Goal: Answer question/provide support: Share knowledge or assist other users

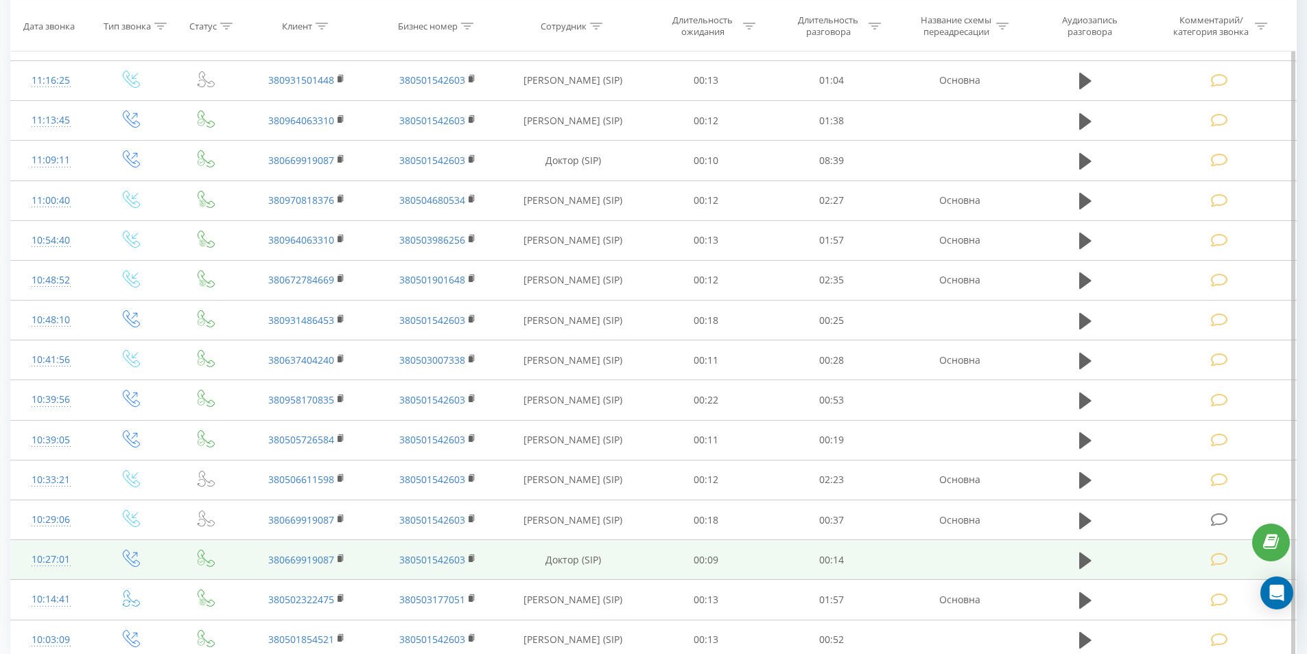
scroll to position [1068, 0]
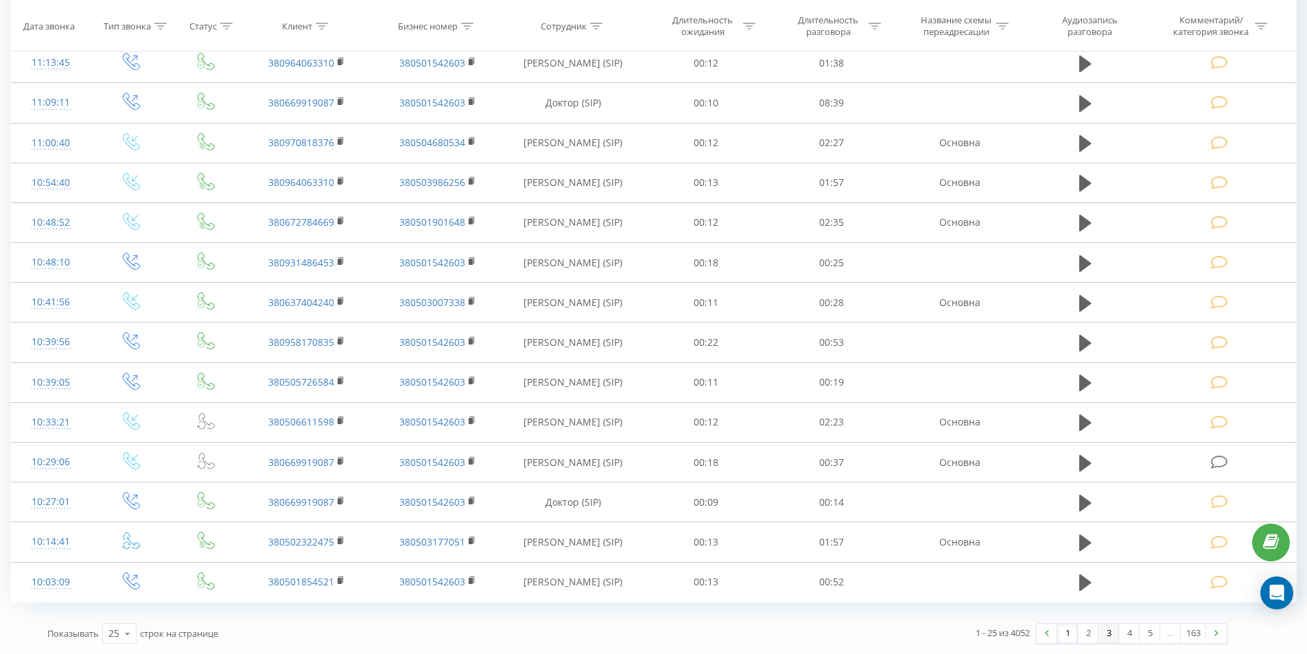
click at [1101, 632] on link "3" at bounding box center [1109, 633] width 21 height 19
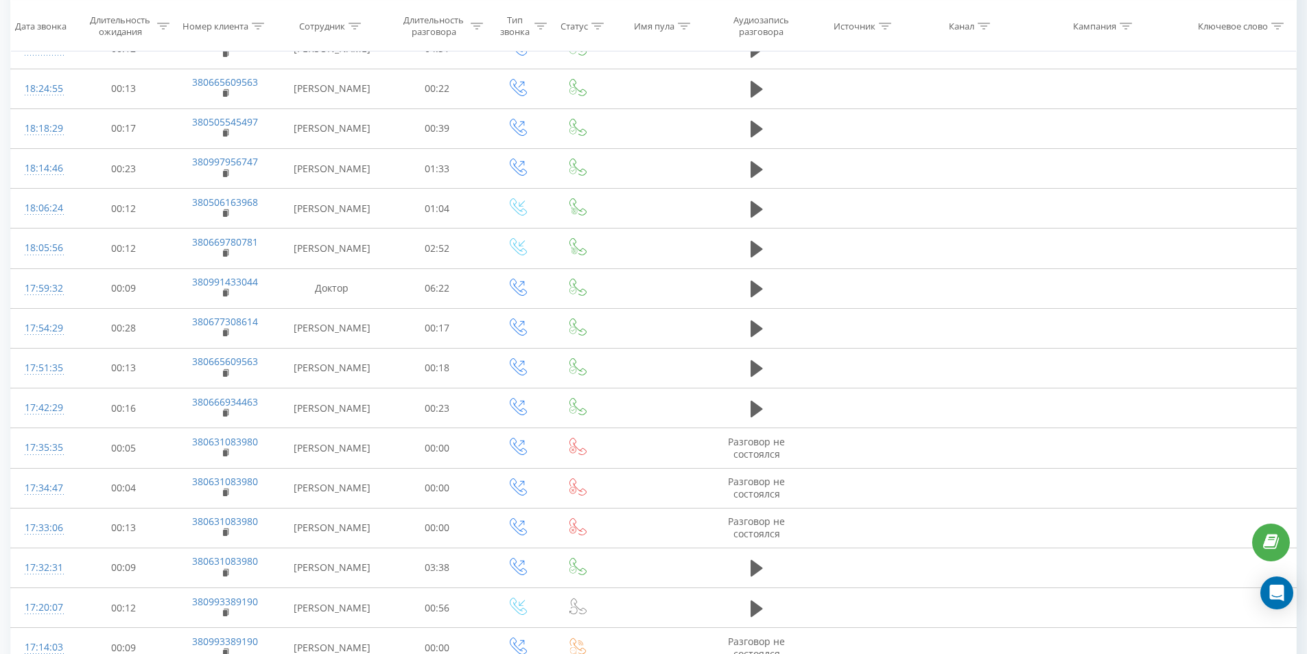
scroll to position [1100, 0]
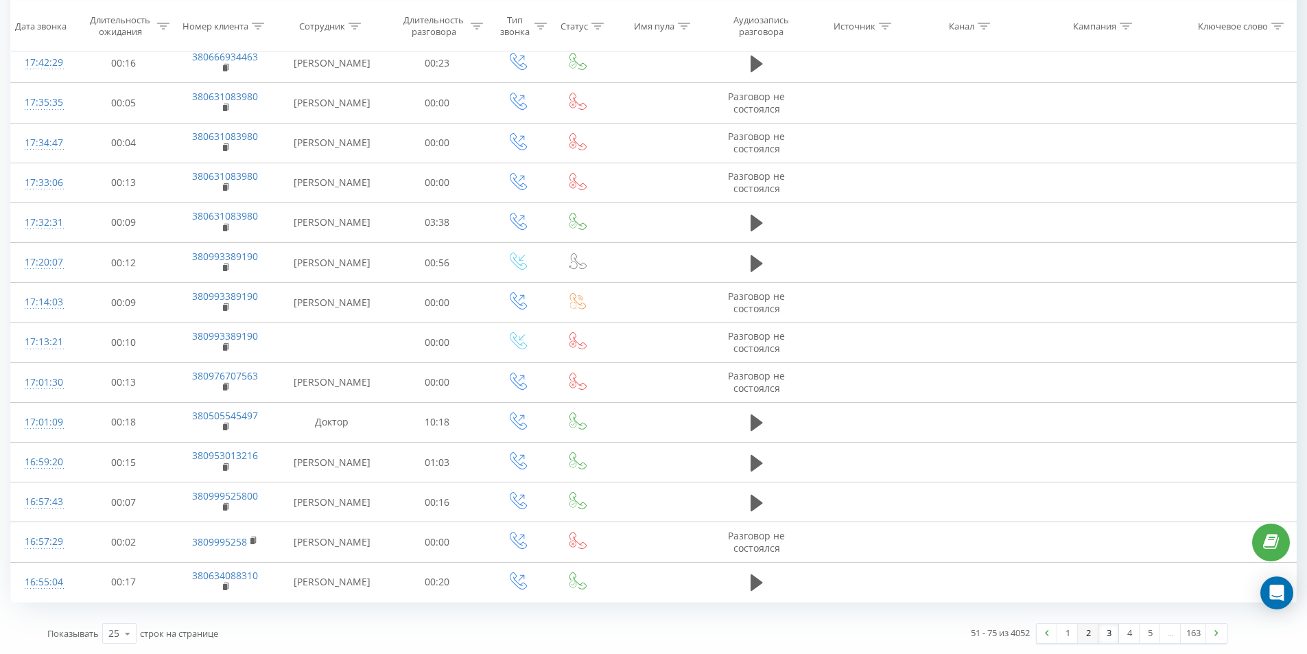
click at [1084, 637] on link "2" at bounding box center [1088, 633] width 21 height 19
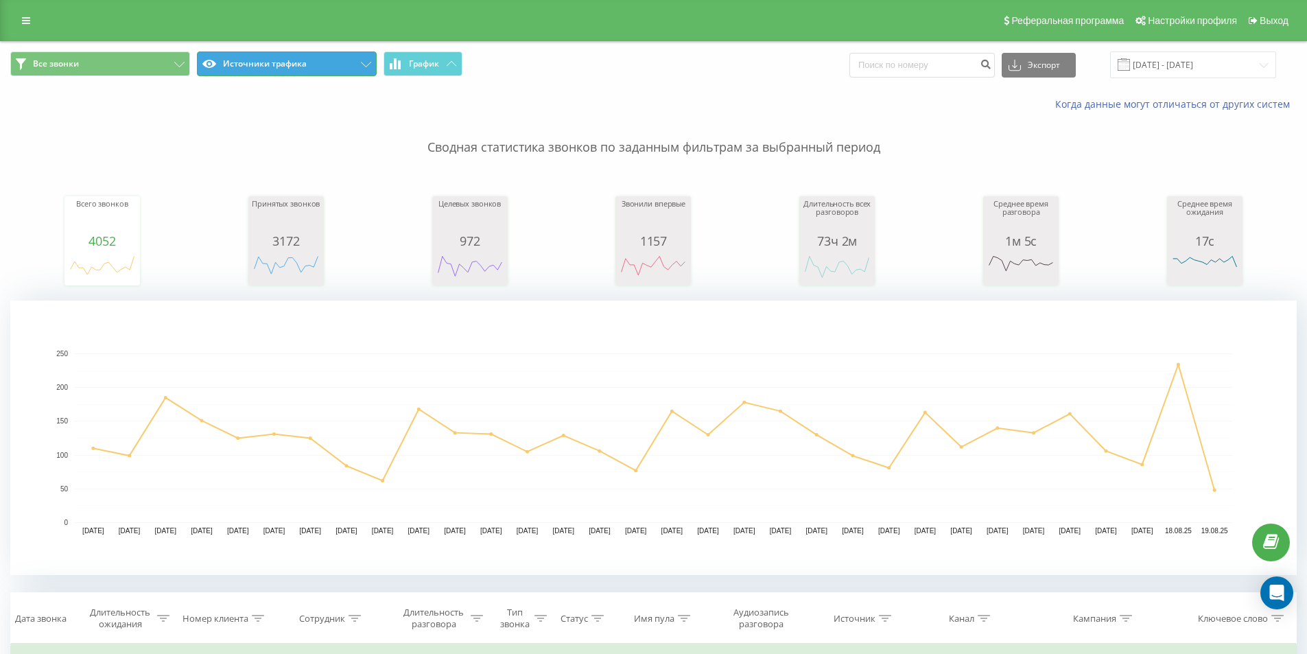
click at [242, 71] on button "Источники трафика" at bounding box center [287, 63] width 180 height 25
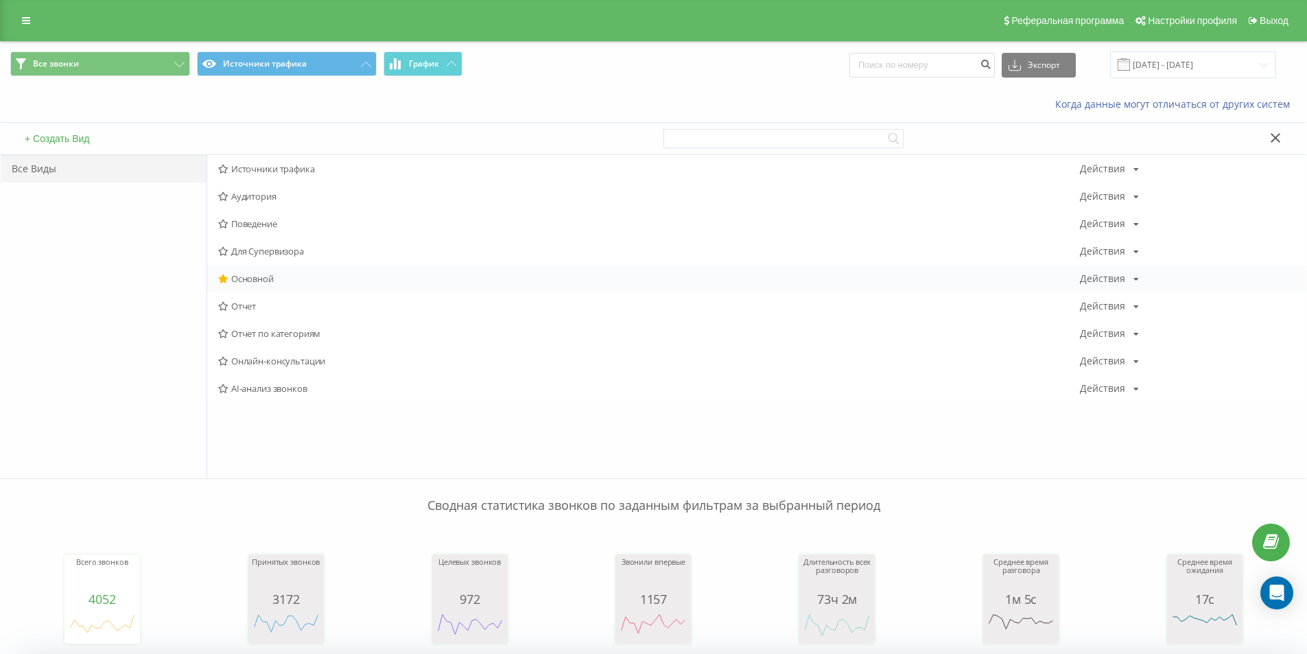
click at [269, 274] on span "Основной" at bounding box center [649, 279] width 862 height 10
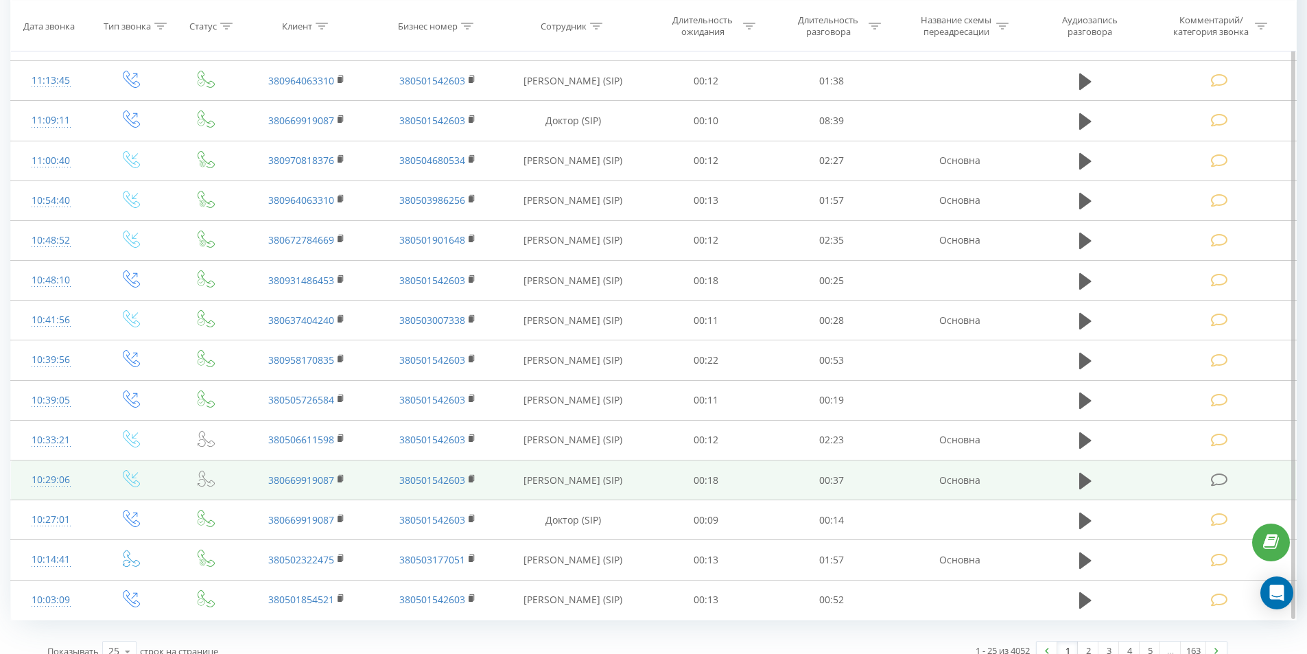
scroll to position [1068, 0]
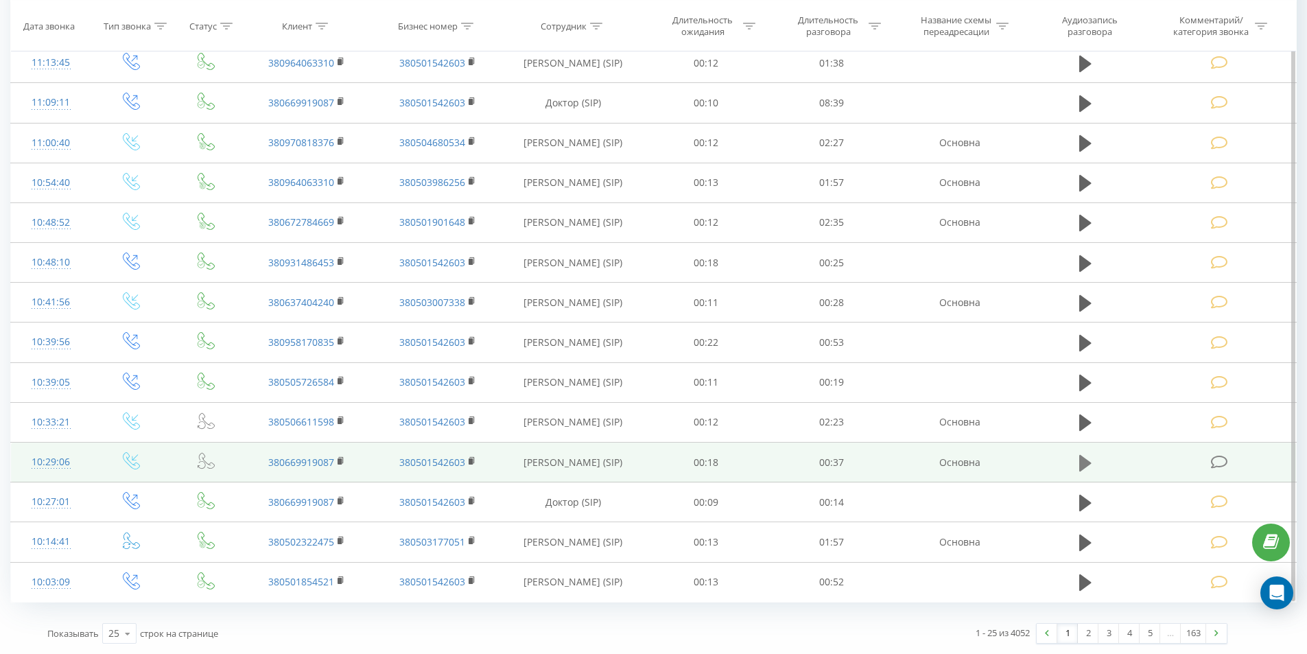
click at [1086, 461] on icon at bounding box center [1085, 462] width 12 height 16
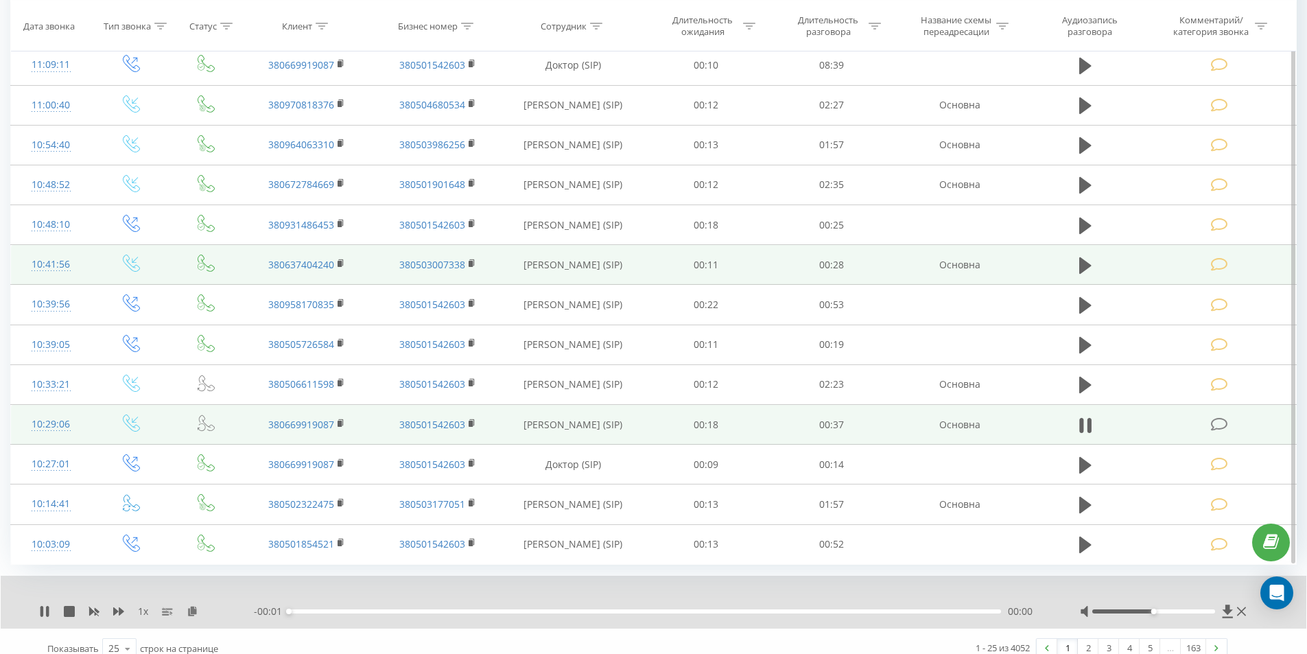
scroll to position [1121, 0]
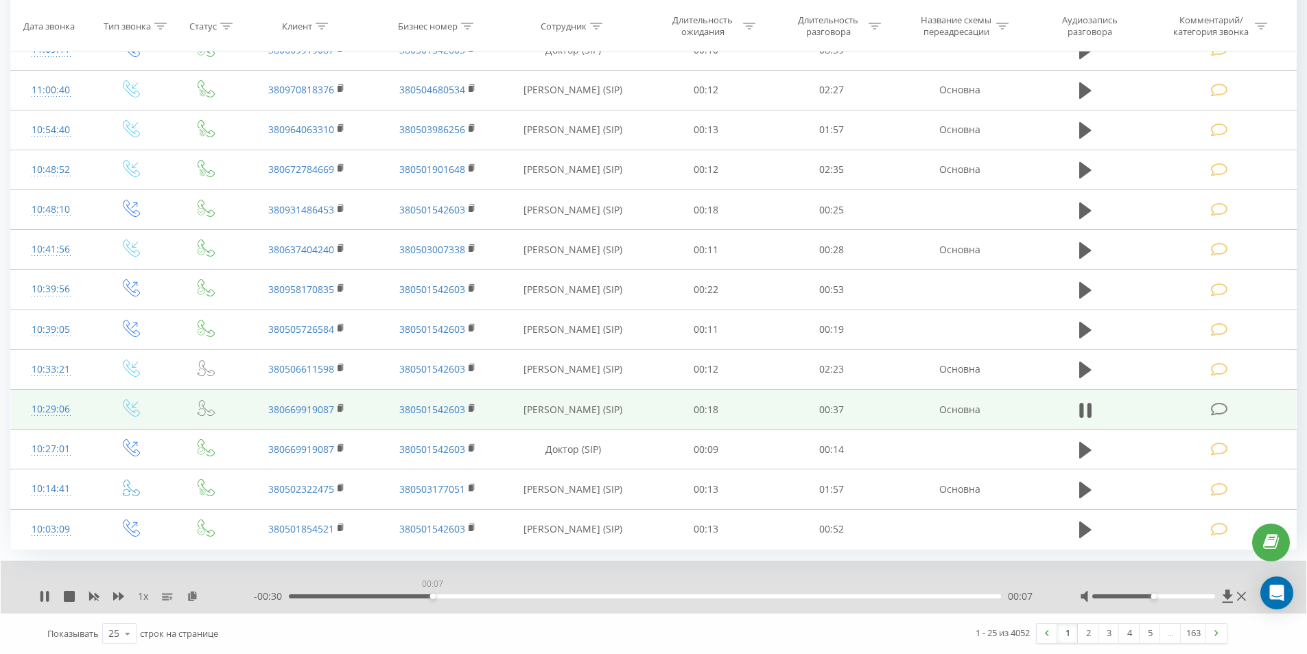
click at [432, 594] on div "00:07" at bounding box center [645, 596] width 712 height 4
click at [1085, 406] on icon at bounding box center [1085, 410] width 12 height 19
click at [1228, 414] on span at bounding box center [1220, 407] width 19 height 13
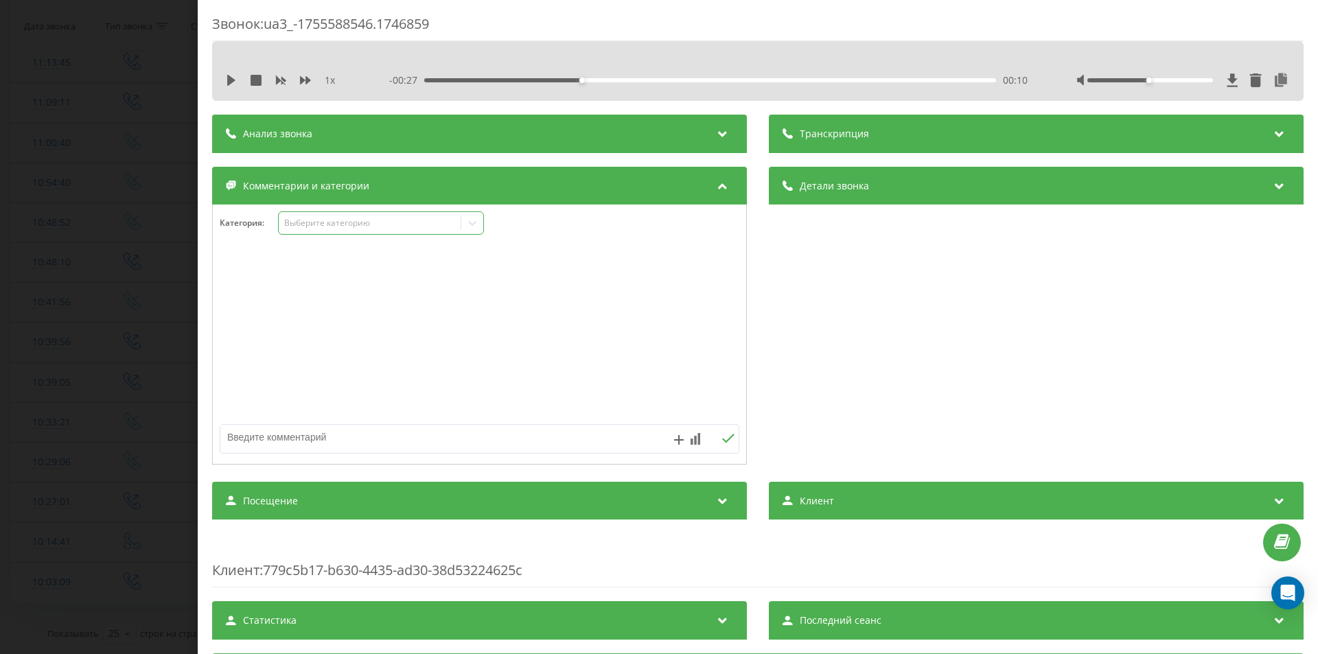
click at [317, 218] on div "Выберите категорию" at bounding box center [370, 223] width 172 height 11
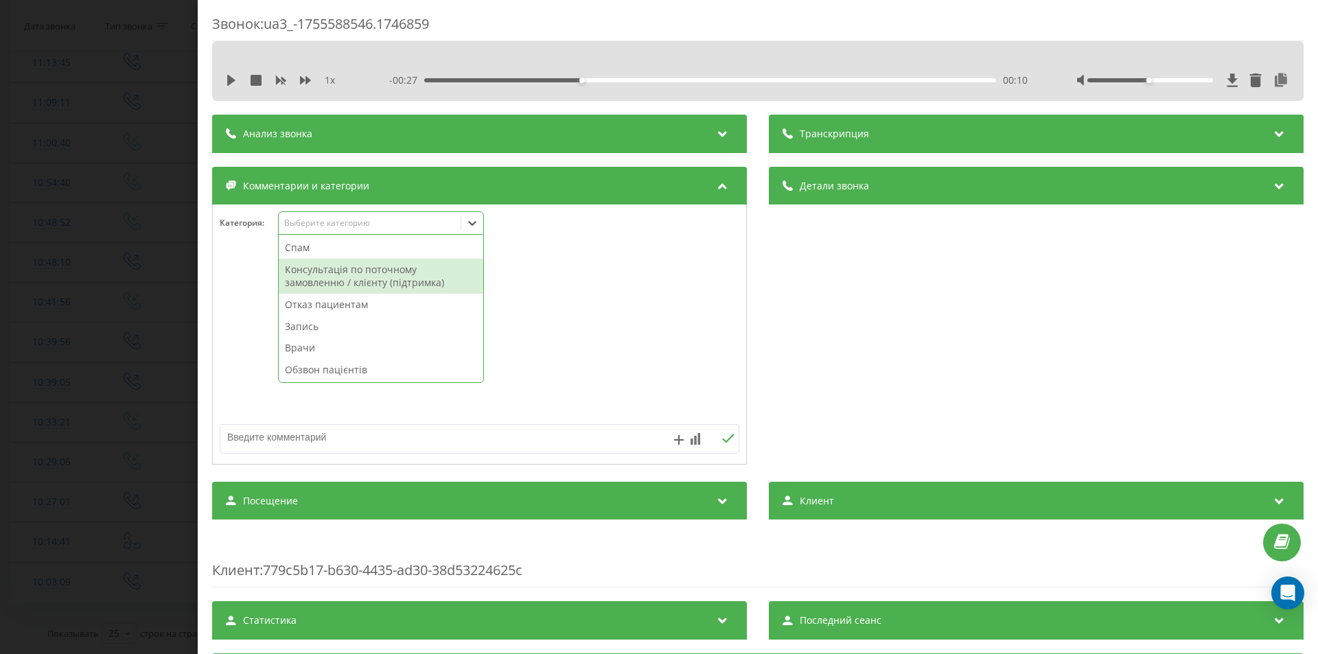
click at [319, 270] on div "Консультація по поточному замовленню / клієнту (підтримка)" at bounding box center [381, 276] width 204 height 35
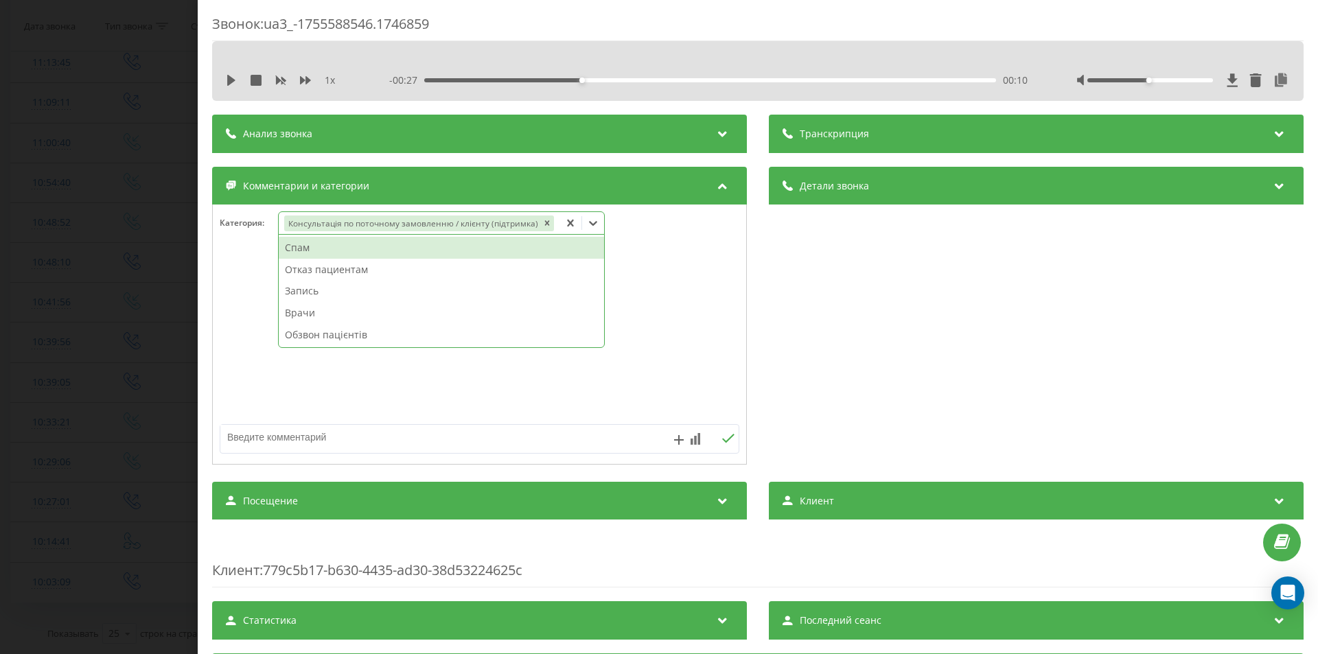
click at [56, 377] on div "Звонок : ua3_-1755588546.1746859 1 x - 00:27 00:10 00:10 Транскрипция Для анали…" at bounding box center [659, 327] width 1318 height 654
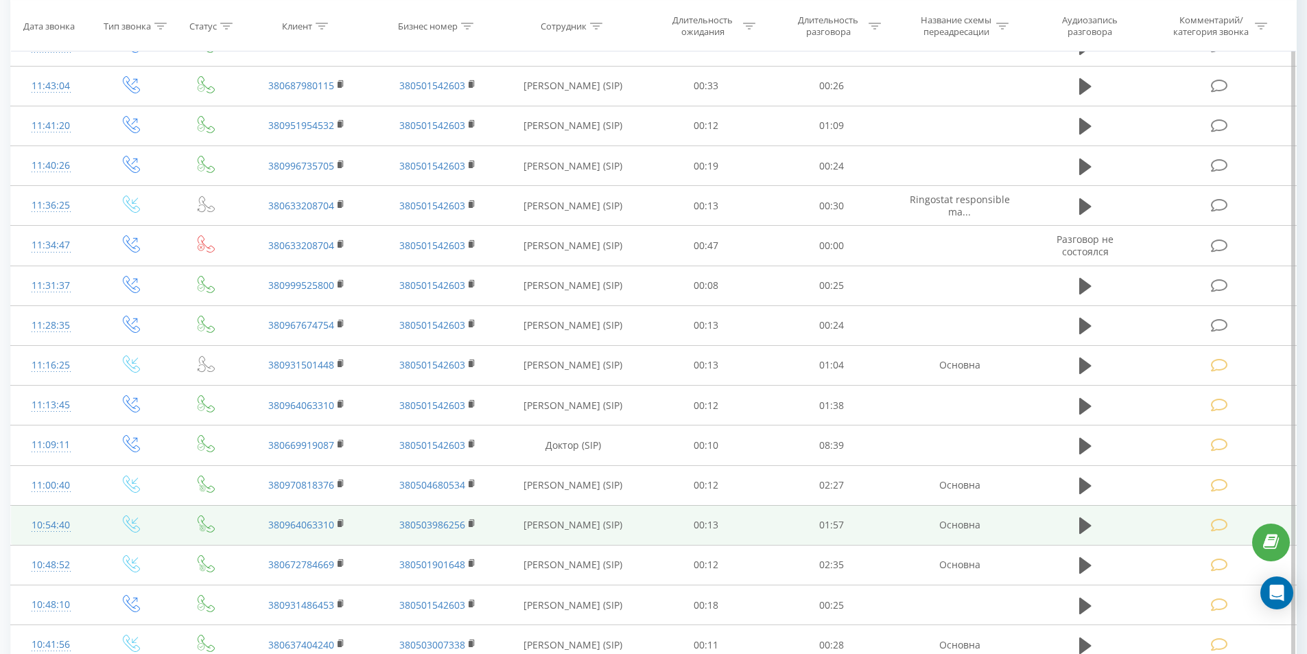
scroll to position [725, 0]
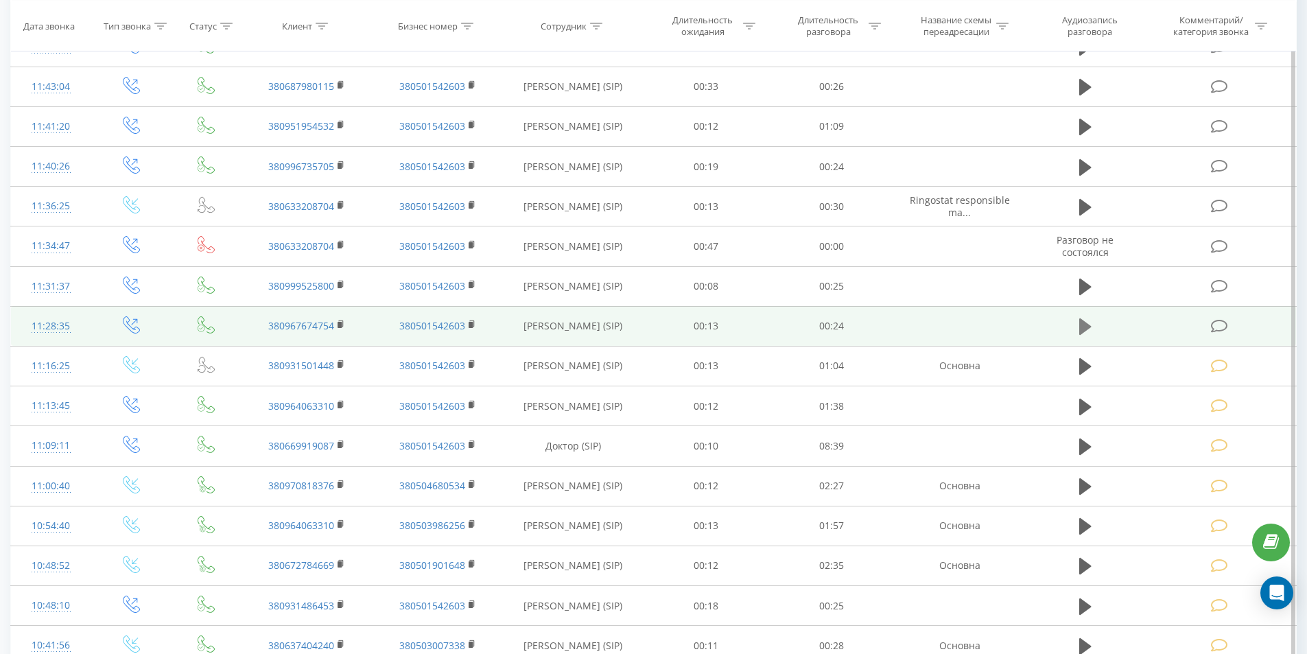
click at [1081, 323] on icon at bounding box center [1085, 326] width 12 height 16
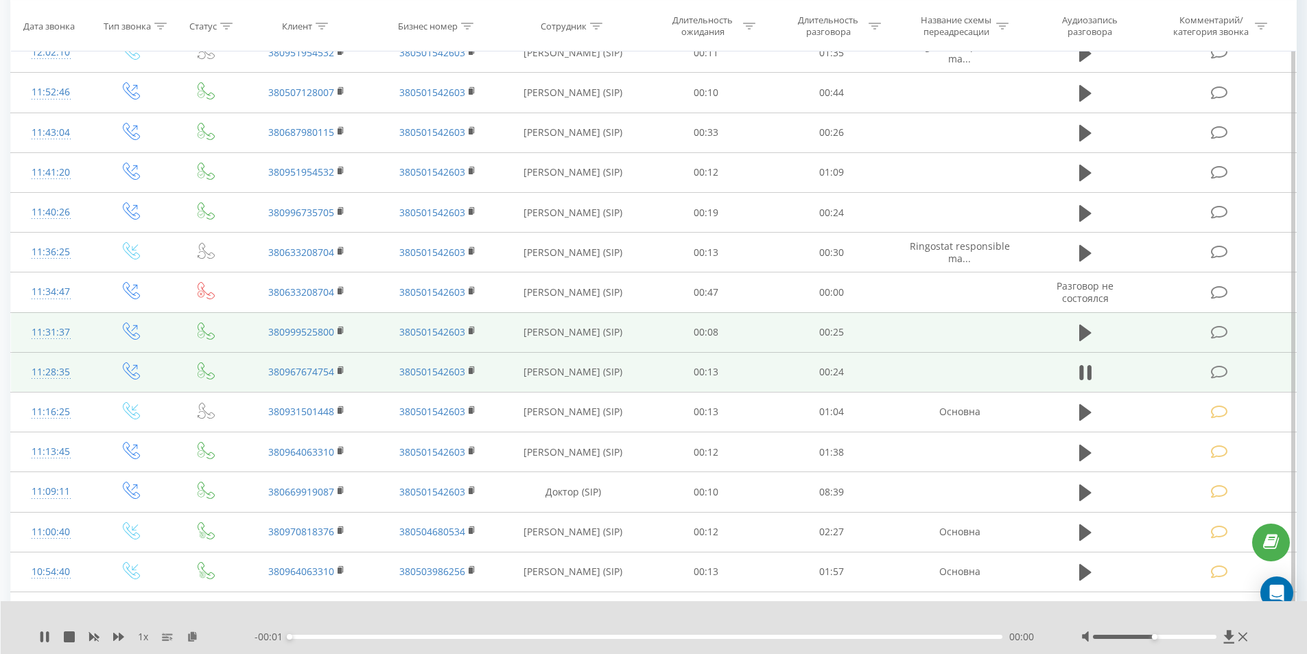
scroll to position [657, 0]
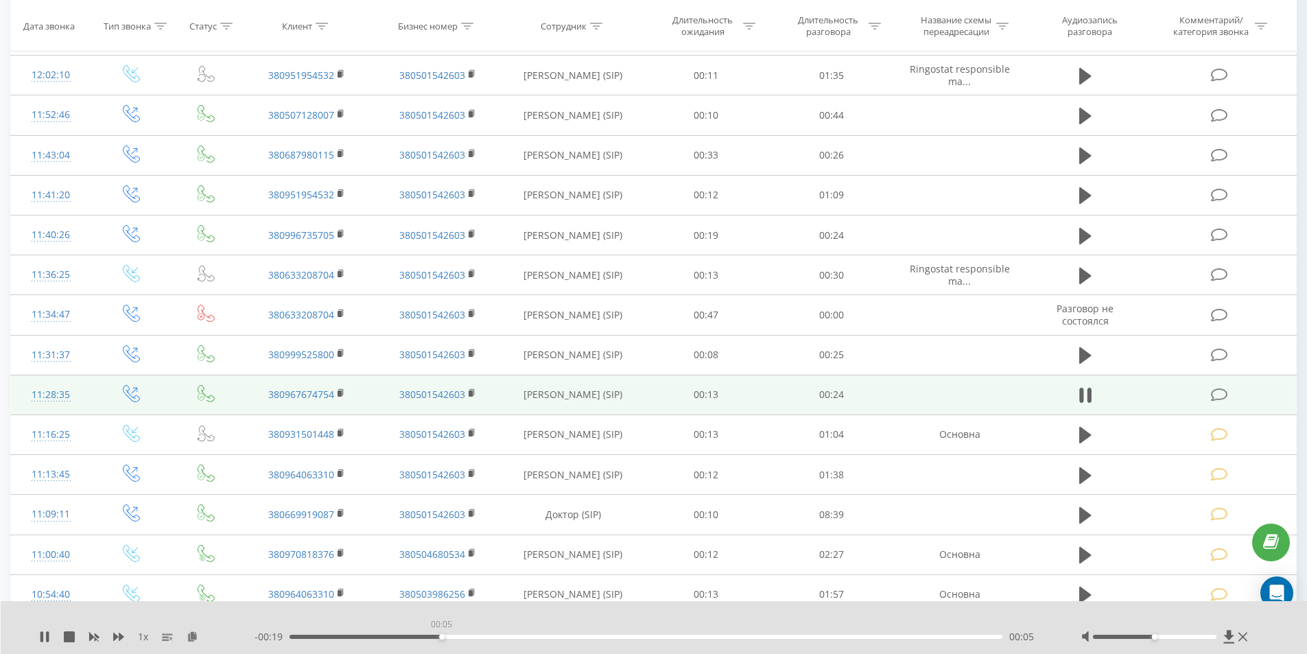
click at [441, 635] on div "00:05" at bounding box center [647, 637] width 714 height 4
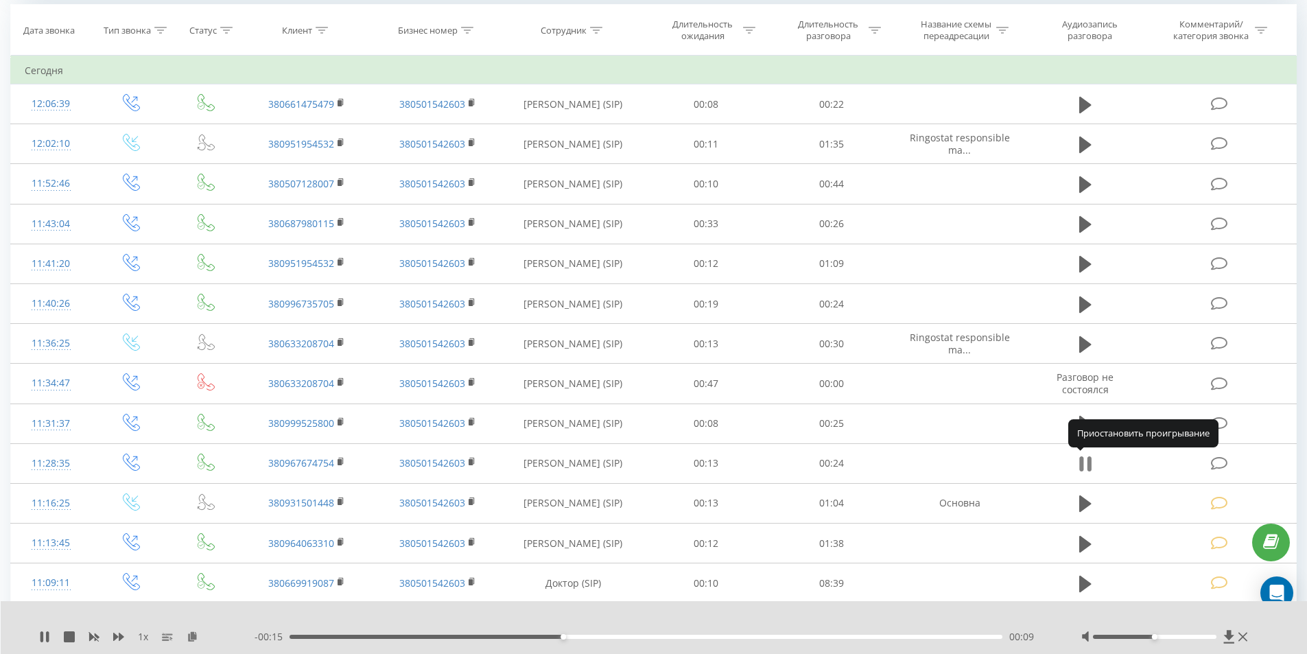
drag, startPoint x: 1088, startPoint y: 467, endPoint x: 1206, endPoint y: 467, distance: 118.0
click at [1088, 467] on icon at bounding box center [1089, 463] width 4 height 15
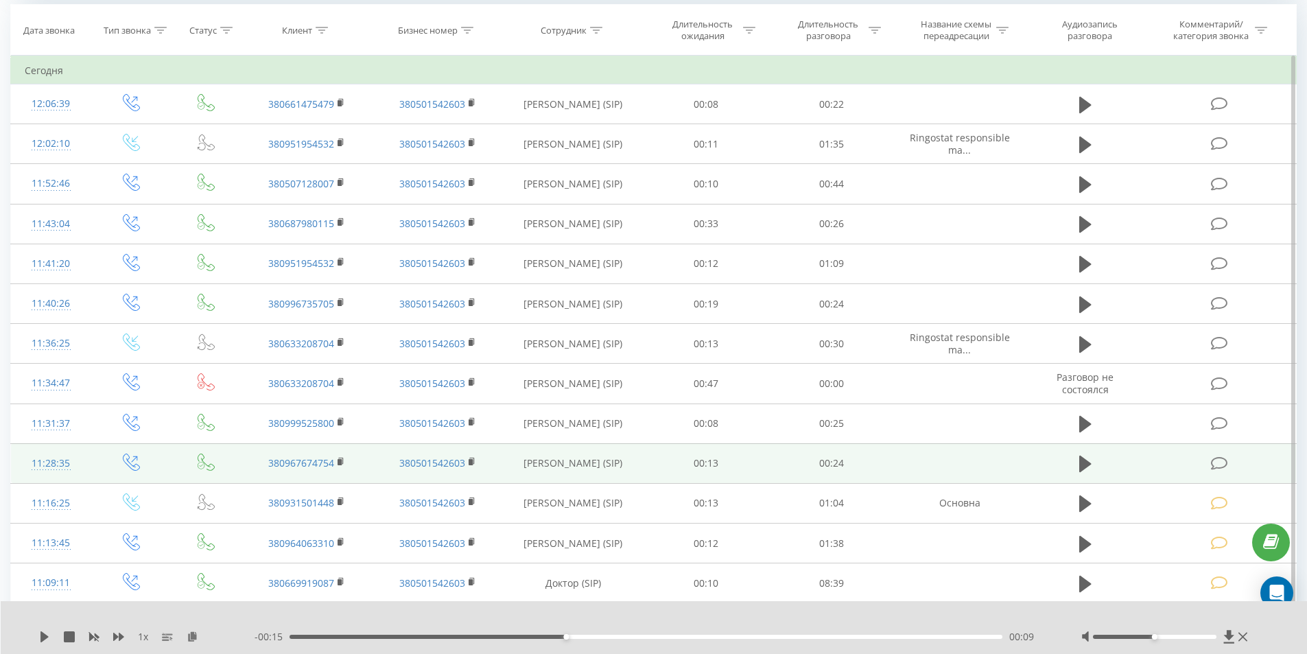
click at [1226, 465] on icon at bounding box center [1219, 463] width 17 height 14
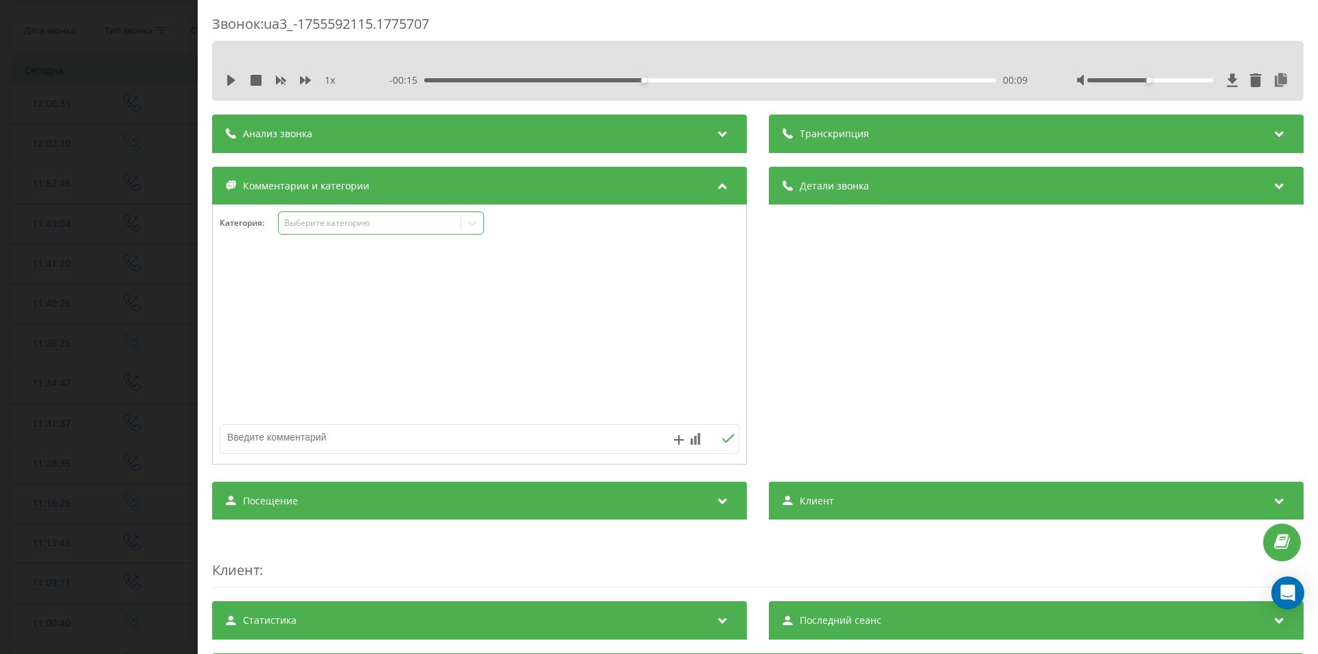
click at [329, 224] on div "Выберите категорию" at bounding box center [370, 223] width 172 height 11
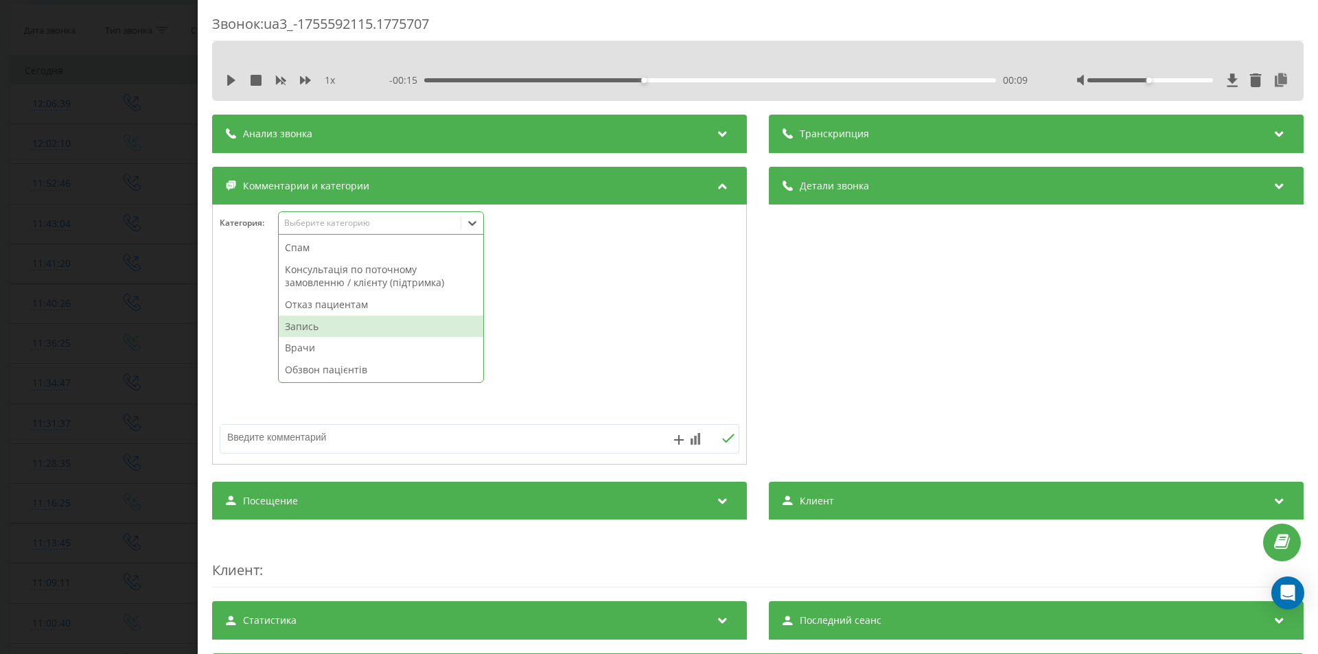
click at [320, 301] on div "Отказ пациентам" at bounding box center [381, 305] width 204 height 22
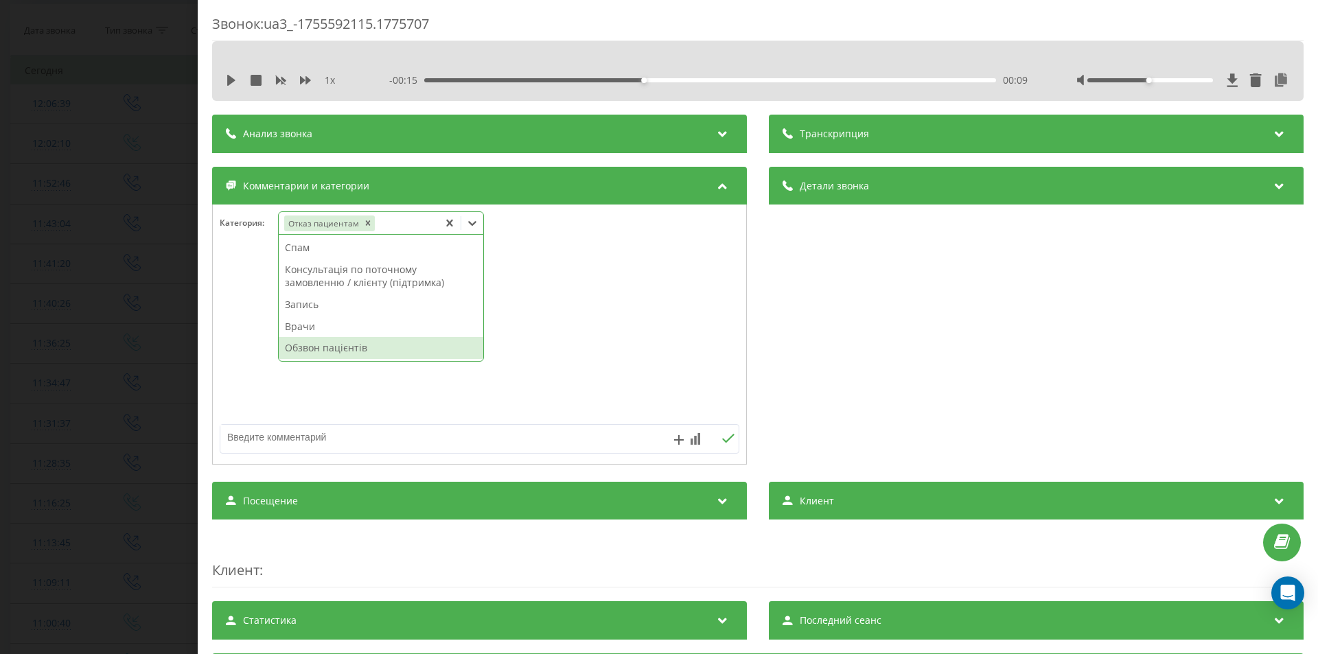
click at [314, 441] on textarea at bounding box center [427, 437] width 414 height 25
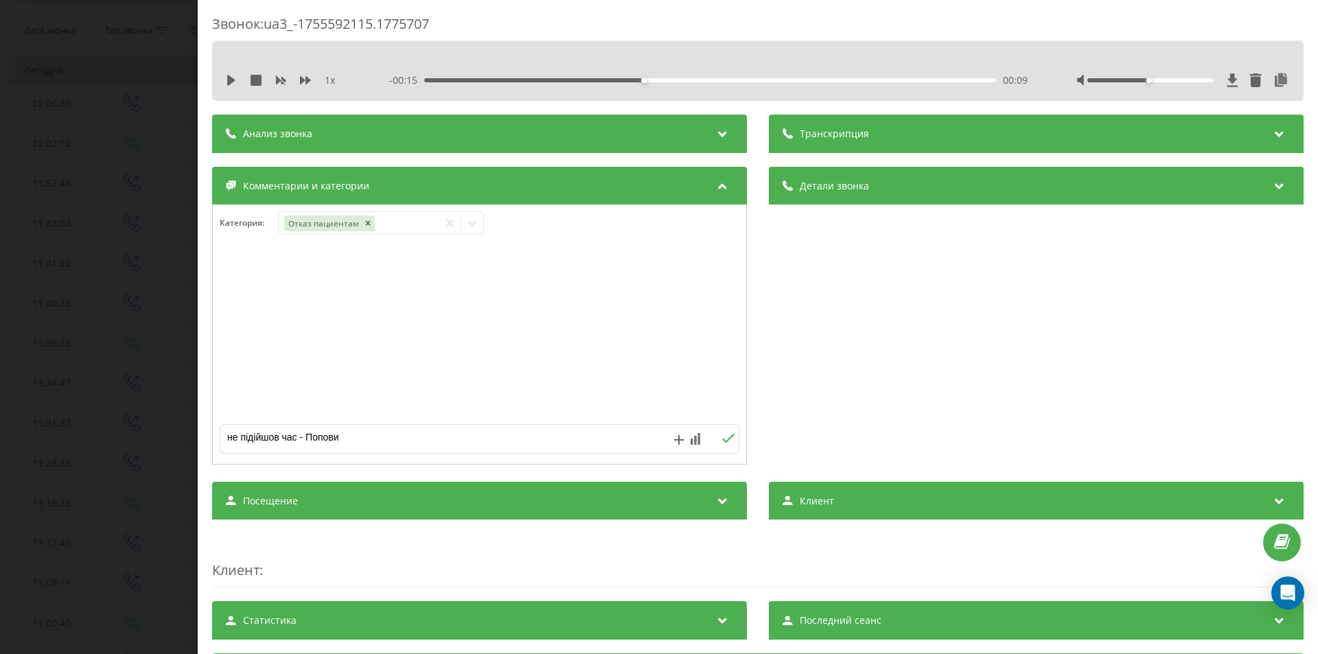
type textarea "не підійшов час - [PERSON_NAME]"
click at [107, 305] on div "Звонок : ua3_-1755592115.1775707 1 x - 00:15 00:09 00:09 Транскрипция Для анали…" at bounding box center [659, 327] width 1318 height 654
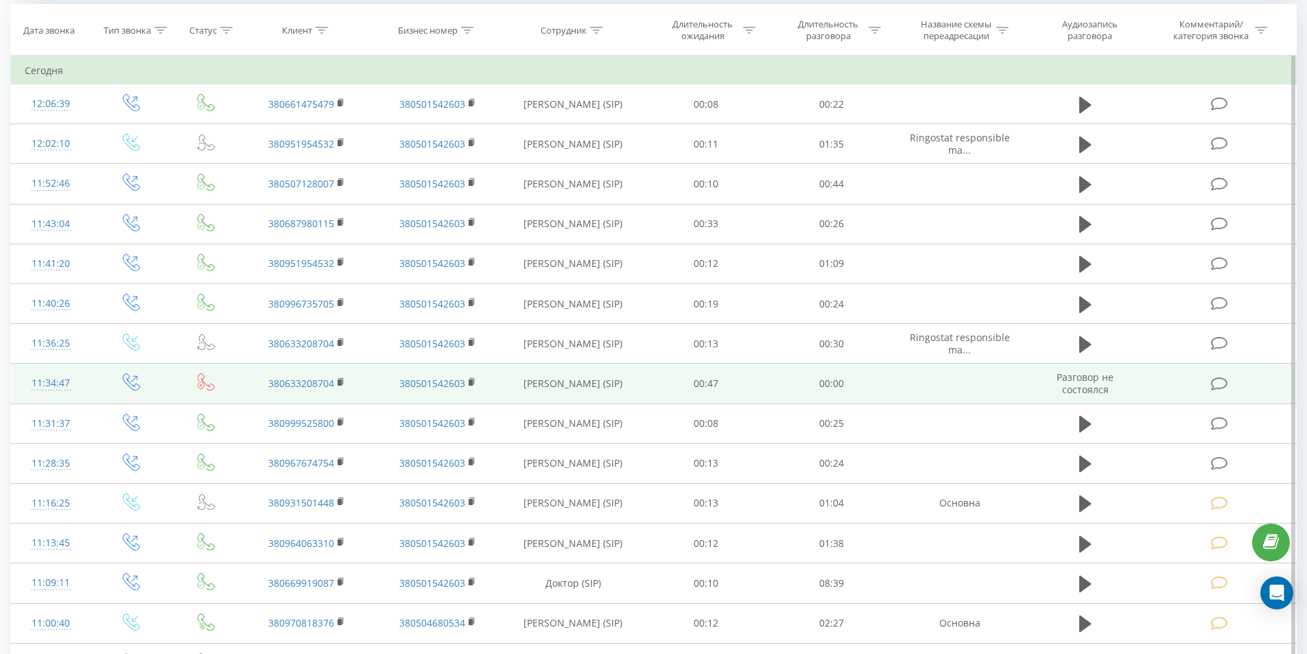
click at [1220, 385] on icon at bounding box center [1219, 384] width 17 height 14
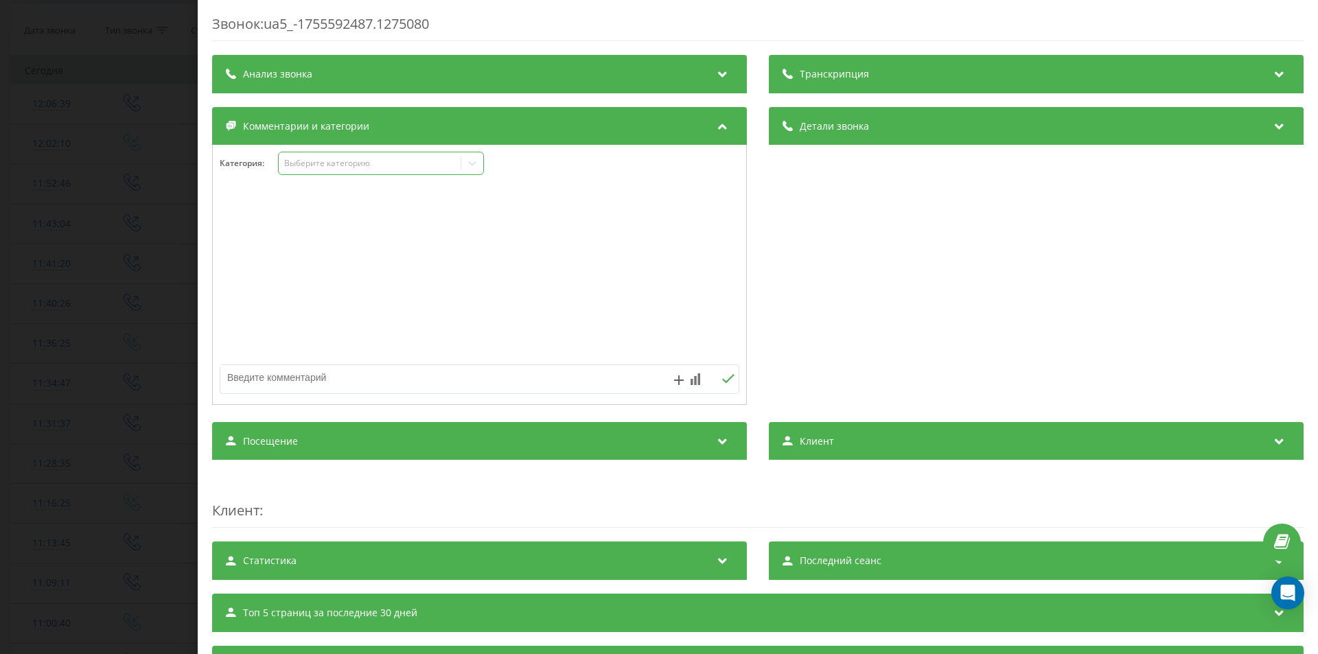
click at [320, 165] on div "Выберите категорию" at bounding box center [370, 163] width 172 height 11
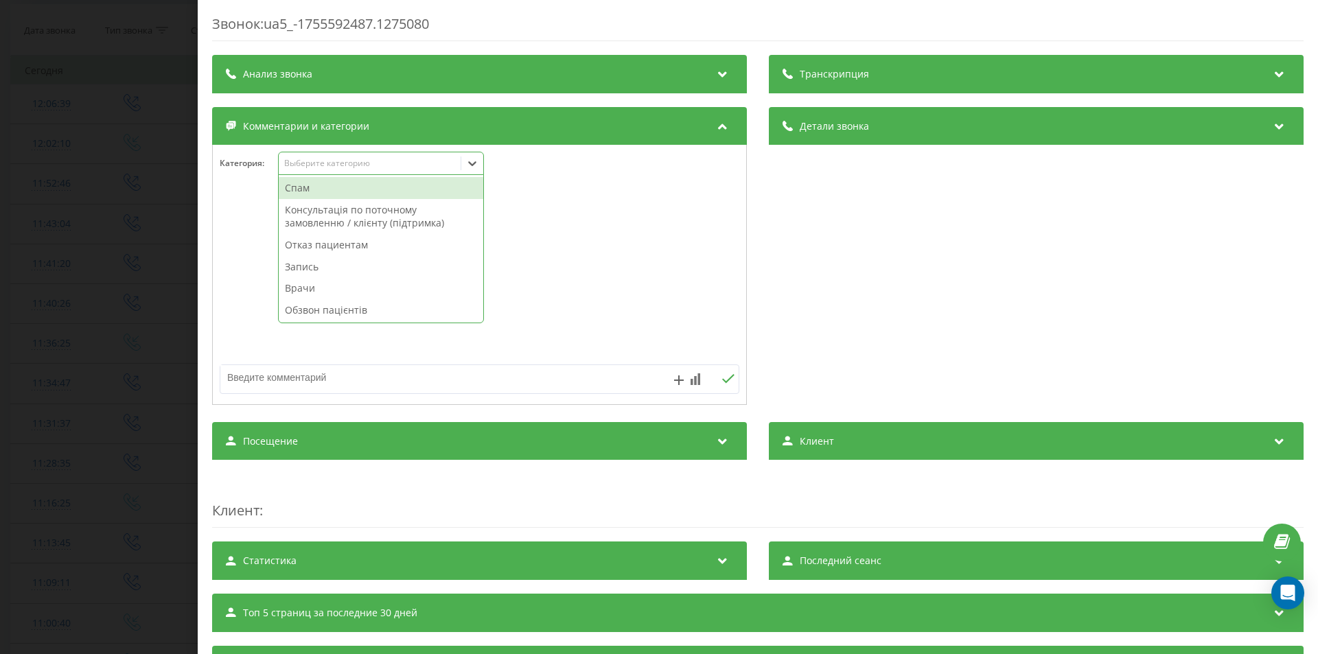
click at [316, 186] on div "Спам" at bounding box center [381, 188] width 204 height 22
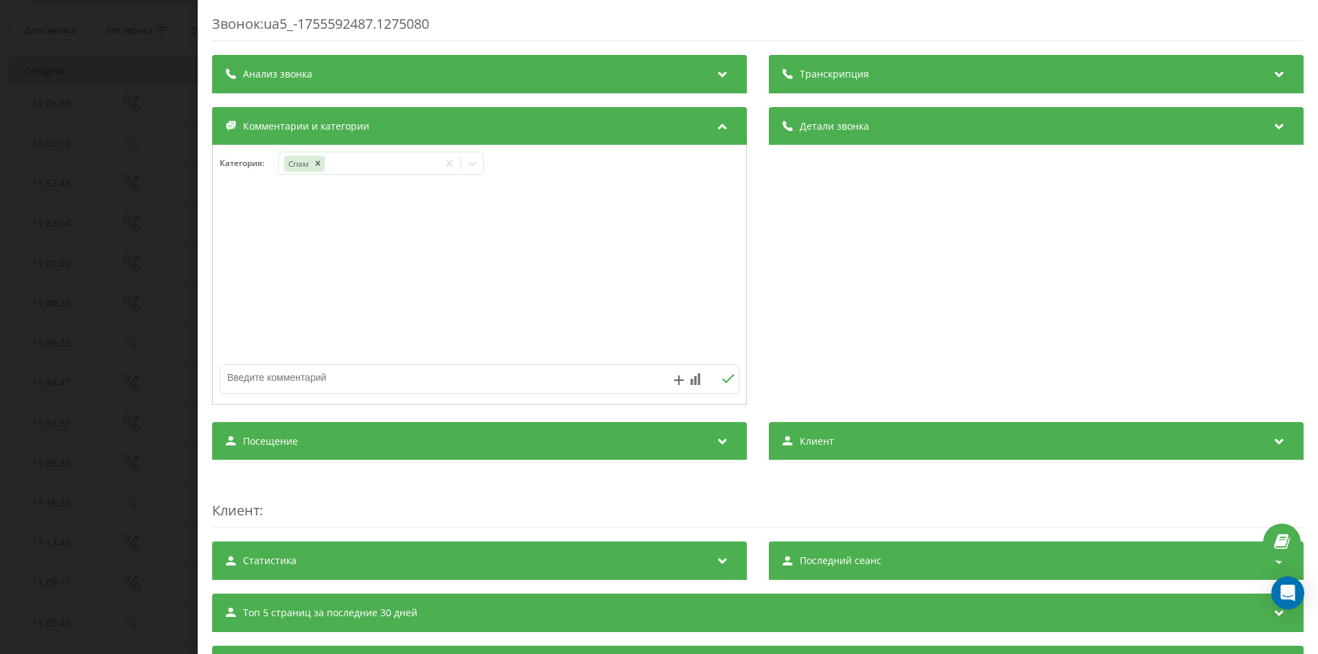
click at [95, 345] on div "Звонок : ua5_-1755592487.1275080 Транскрипция Для анализа AI будущих звонков на…" at bounding box center [659, 327] width 1318 height 654
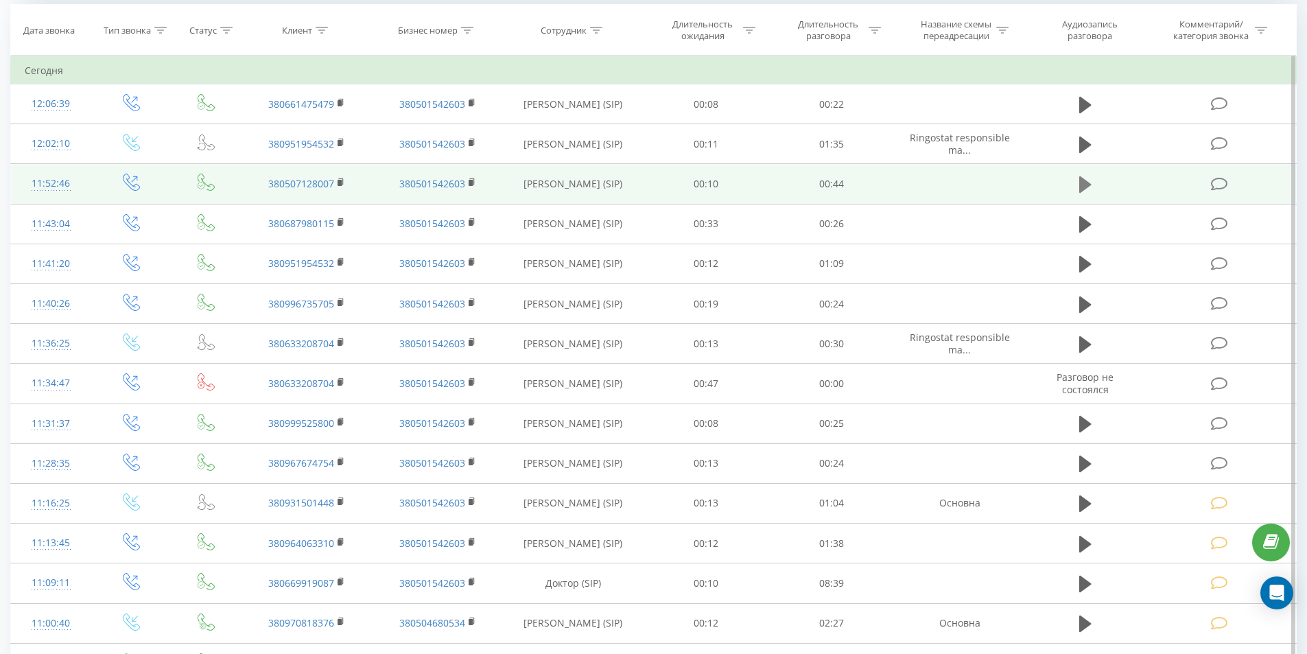
click at [1079, 184] on button at bounding box center [1085, 184] width 21 height 21
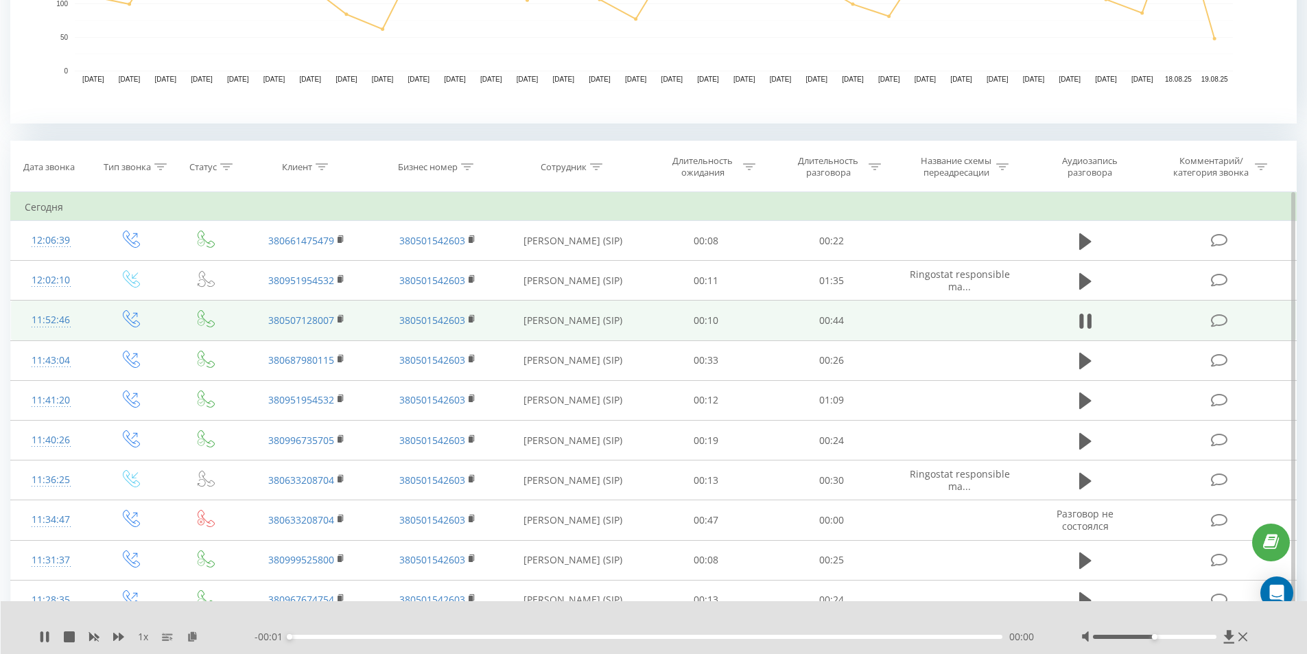
scroll to position [451, 0]
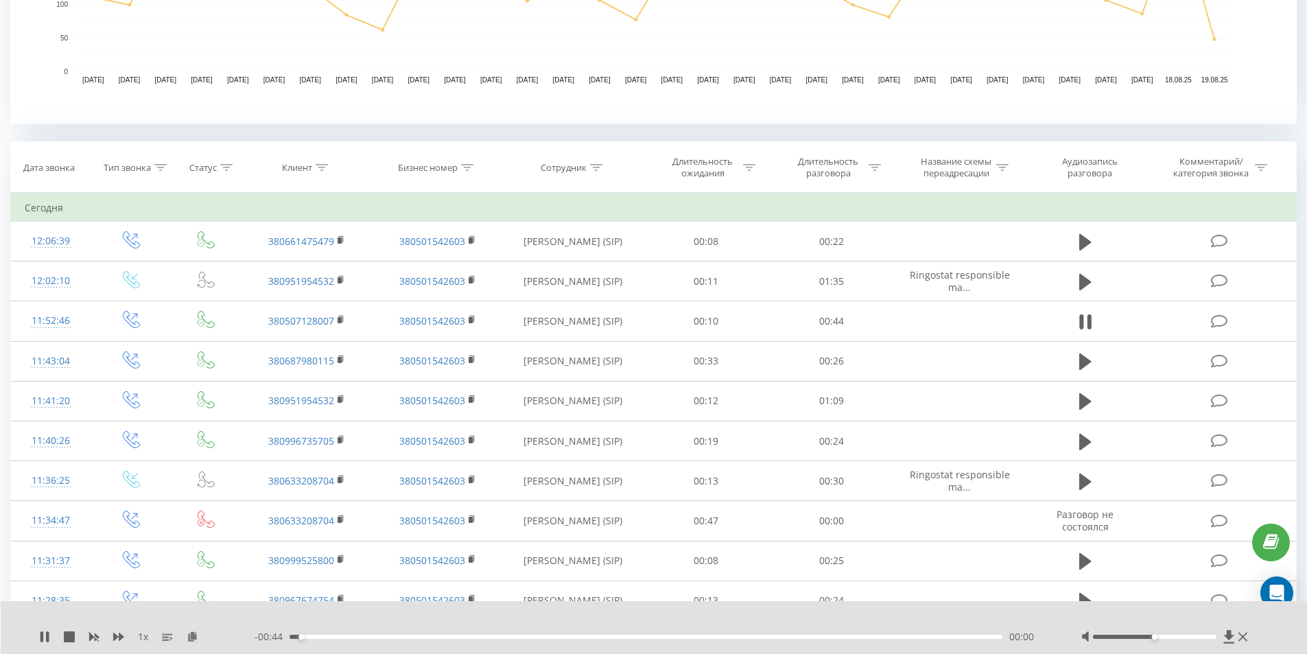
click at [459, 634] on div "- 00:44 00:00 00:00" at bounding box center [651, 637] width 793 height 14
click at [464, 640] on div "- 00:43 00:01 00:01" at bounding box center [651, 637] width 793 height 14
click at [470, 637] on div "00:11" at bounding box center [647, 637] width 714 height 4
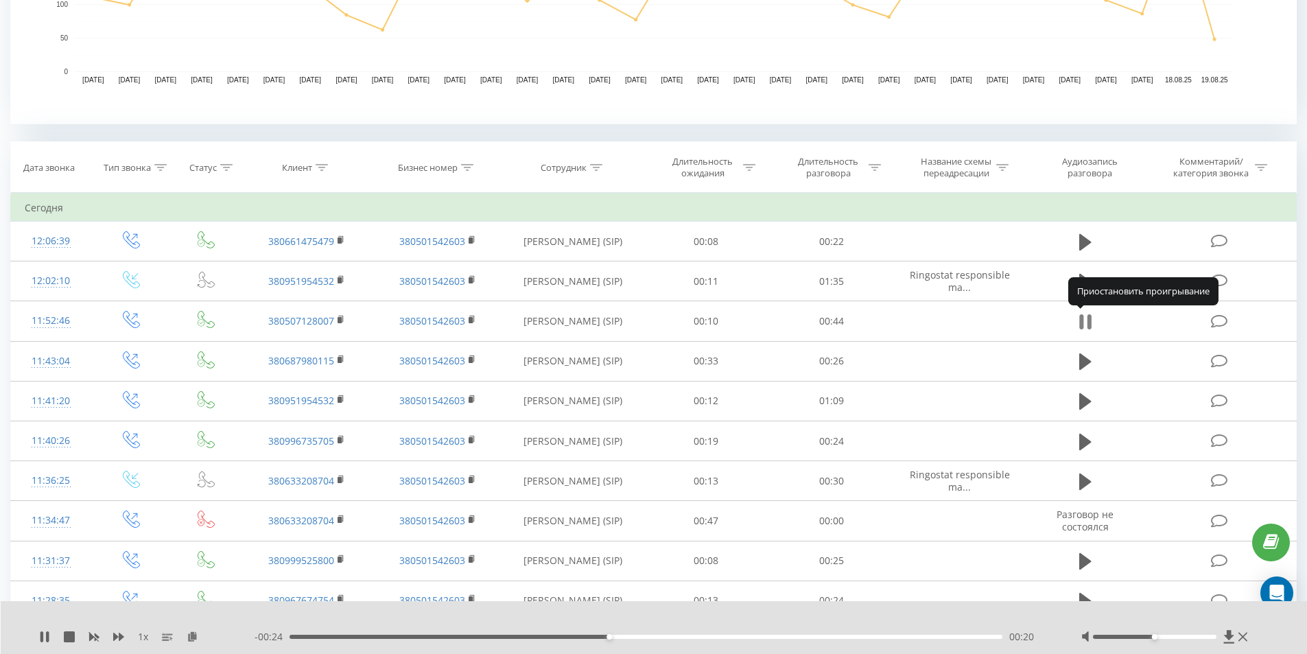
click at [1086, 322] on icon at bounding box center [1085, 321] width 12 height 19
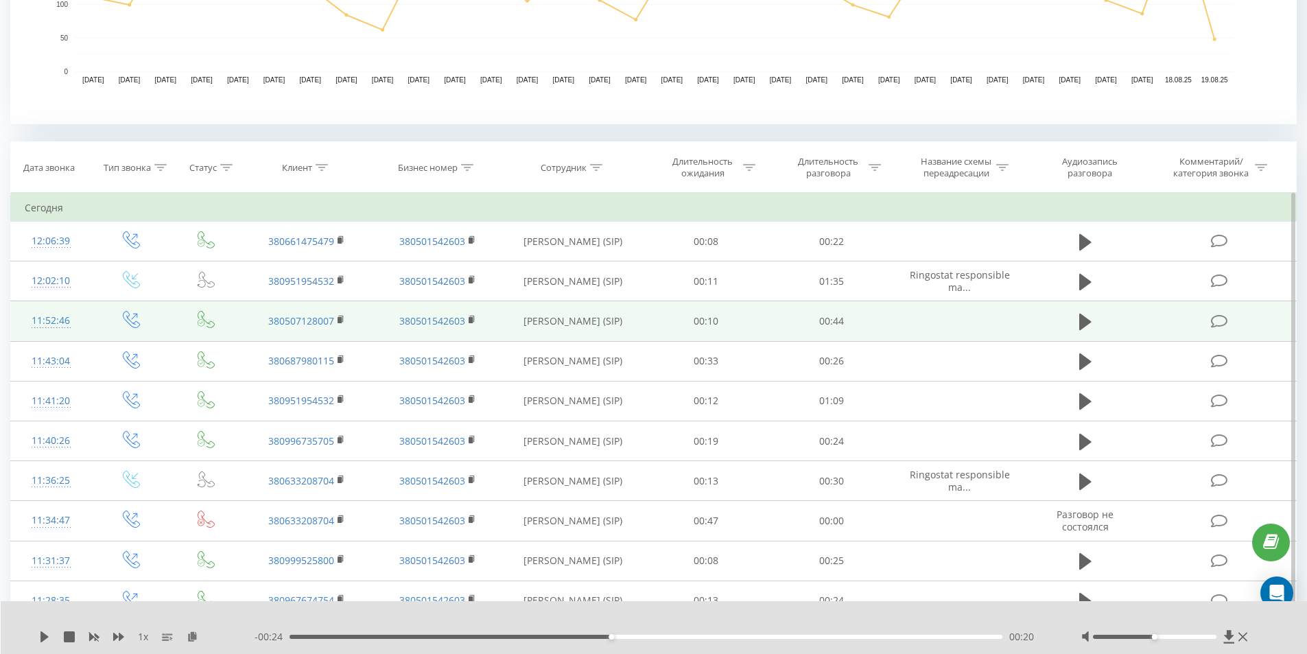
click at [1236, 314] on td at bounding box center [1220, 321] width 151 height 40
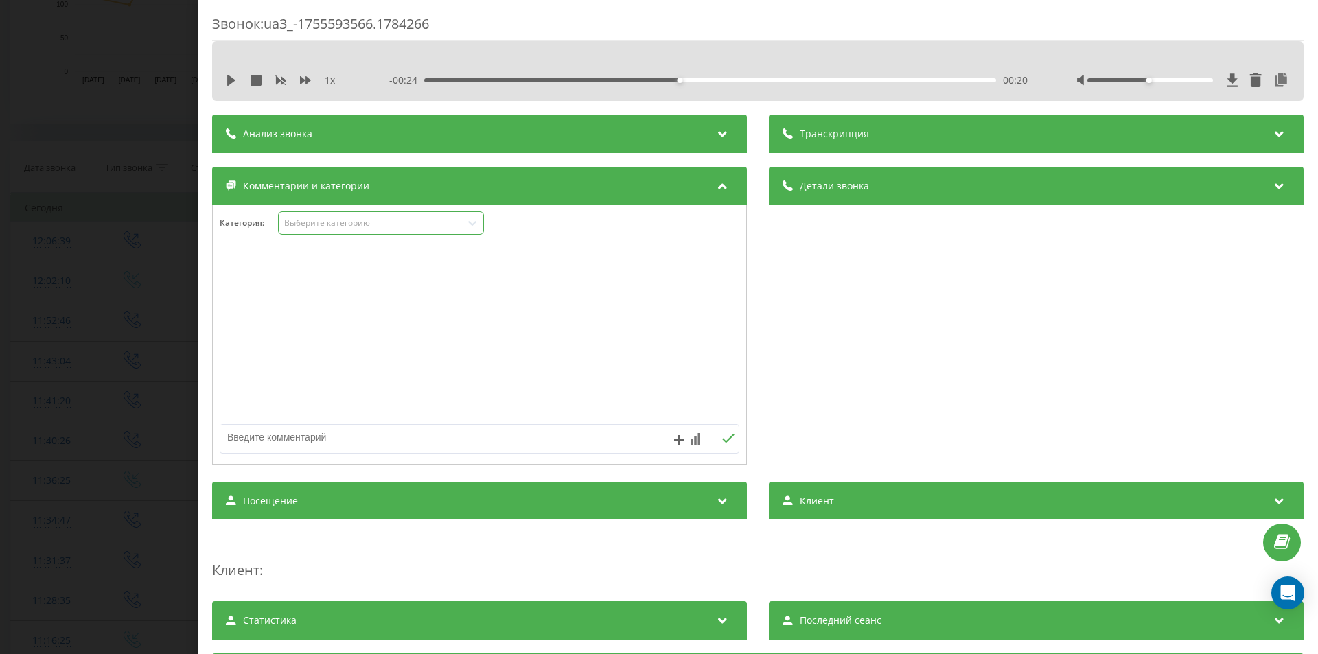
click at [386, 220] on div "Выберите категорию" at bounding box center [370, 223] width 172 height 11
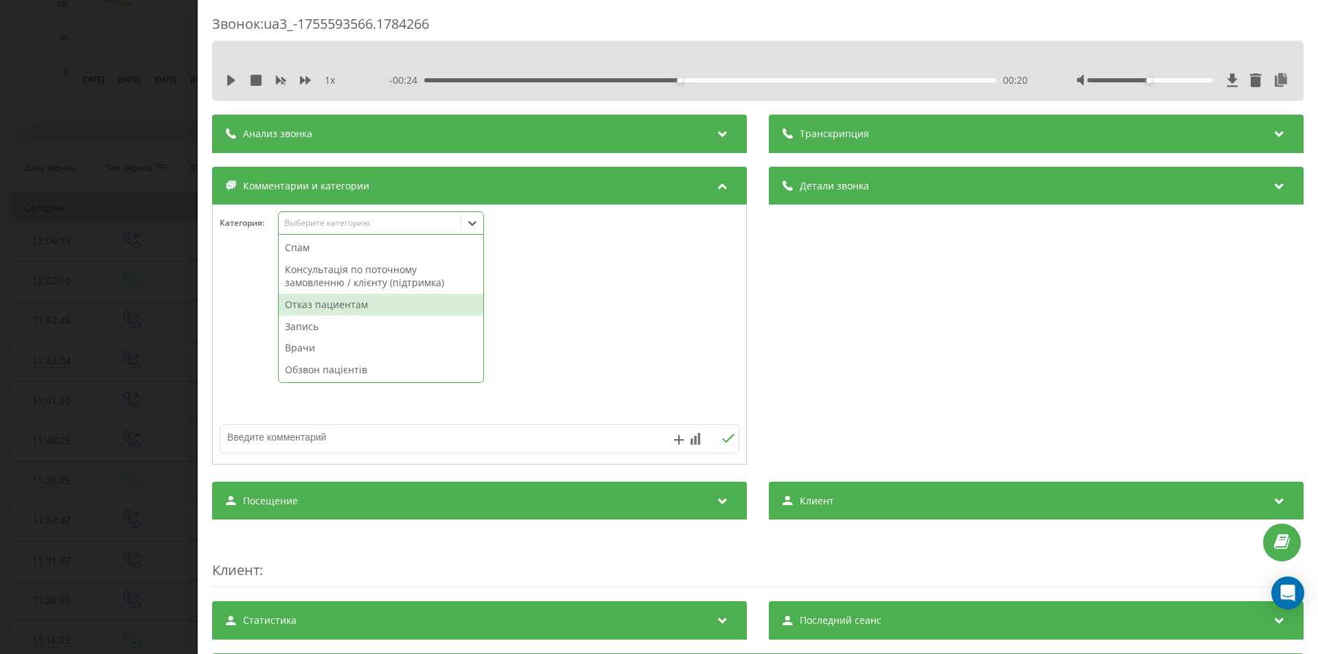
click at [317, 312] on div "Отказ пациентам" at bounding box center [381, 305] width 204 height 22
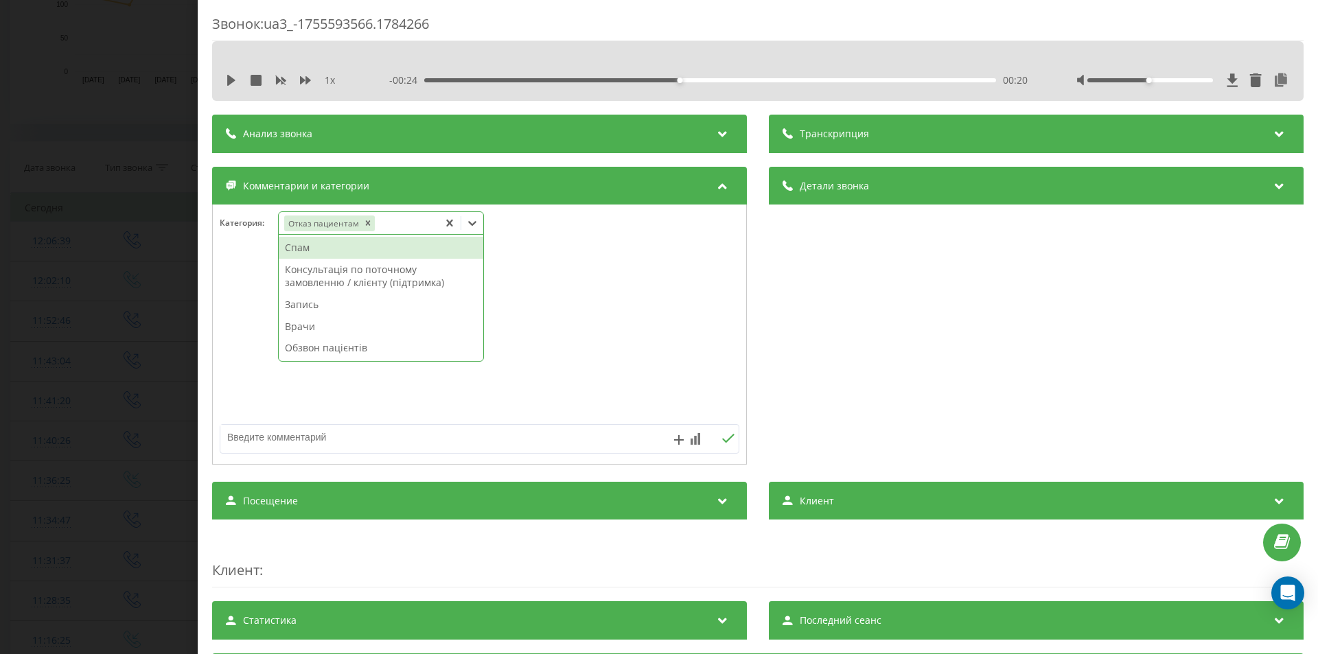
click at [331, 434] on textarea at bounding box center [427, 437] width 414 height 25
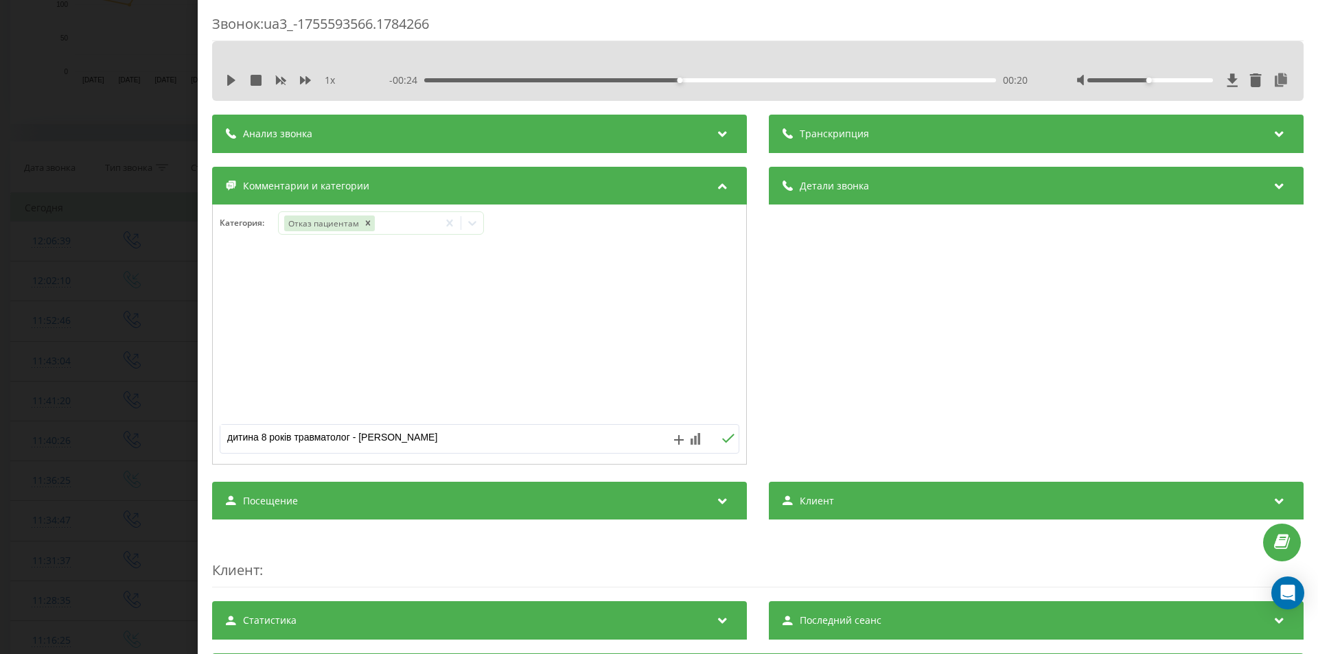
type textarea "дитина 8 років травматолог - [PERSON_NAME]"
click at [43, 266] on div "Звонок : ua3_-1755593566.1784266 1 x - 00:24 00:20 00:20 Транскрипция Для анали…" at bounding box center [659, 327] width 1318 height 654
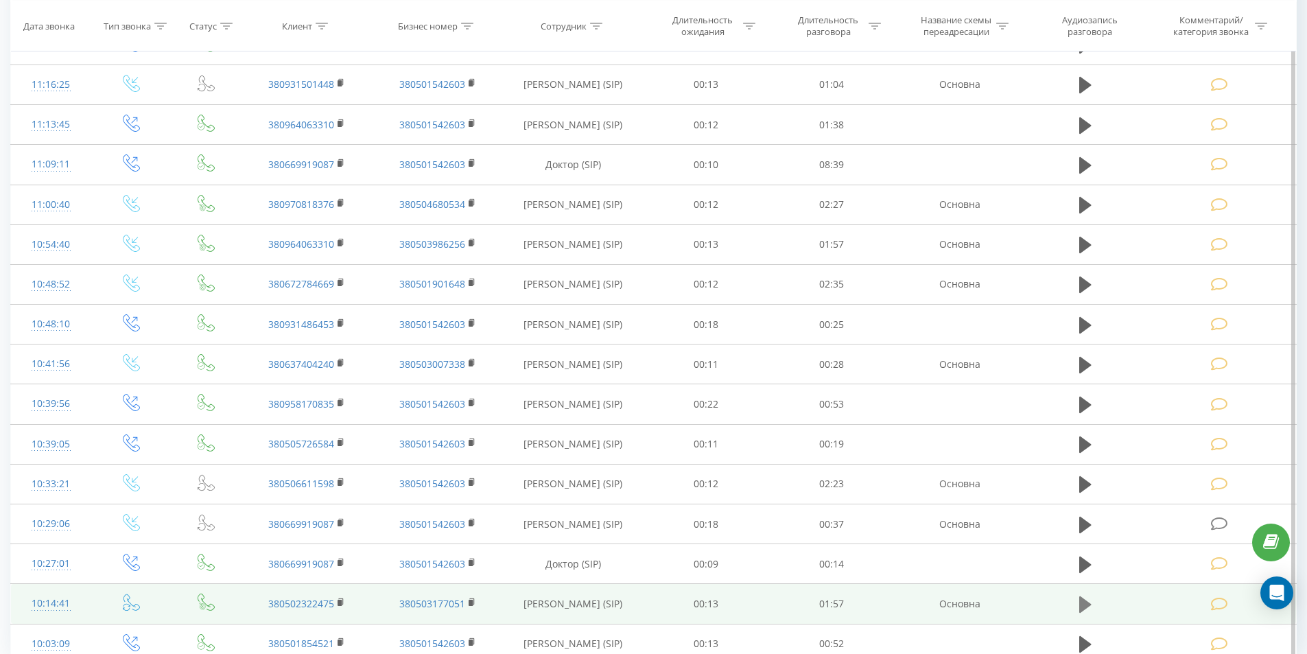
scroll to position [1068, 0]
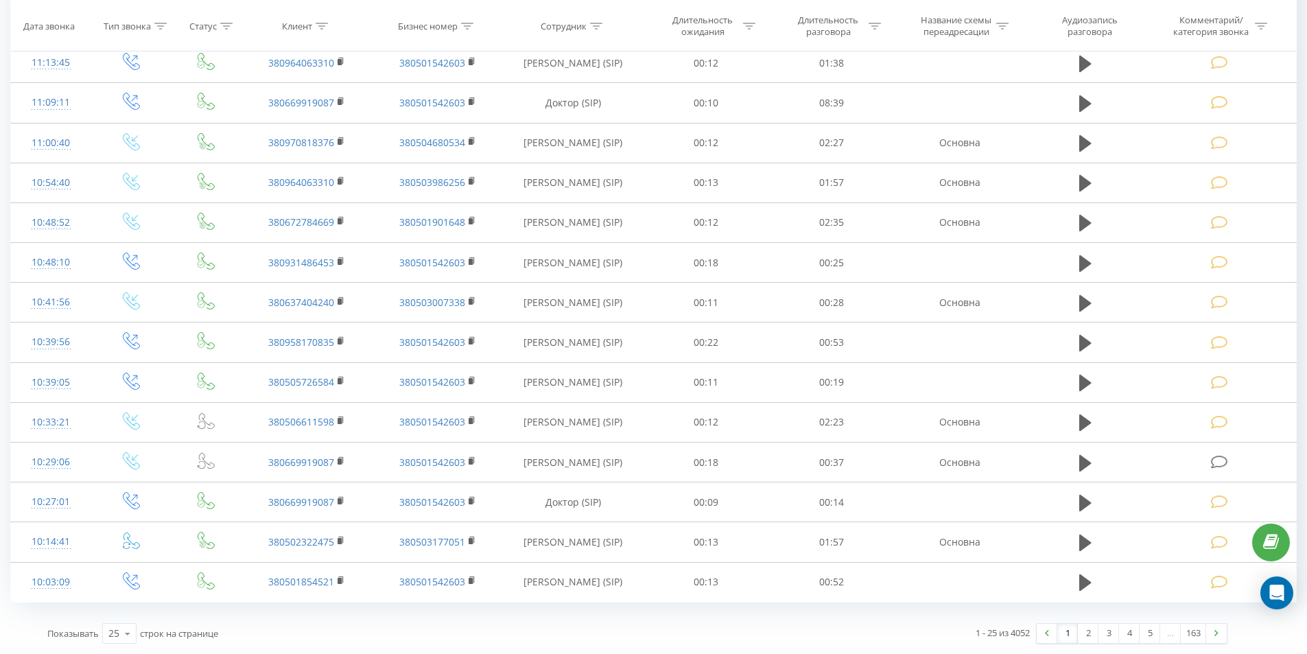
click at [1071, 631] on link "1" at bounding box center [1067, 633] width 21 height 19
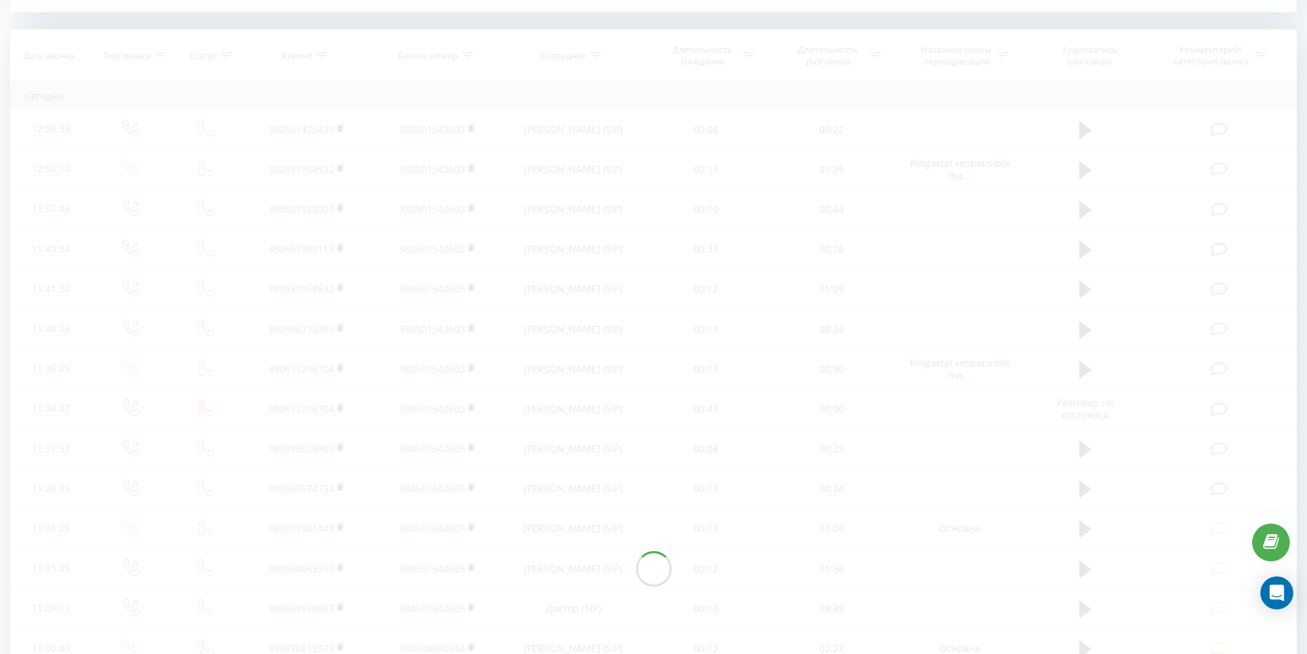
scroll to position [558, 0]
